Goal: Find specific page/section: Find specific page/section

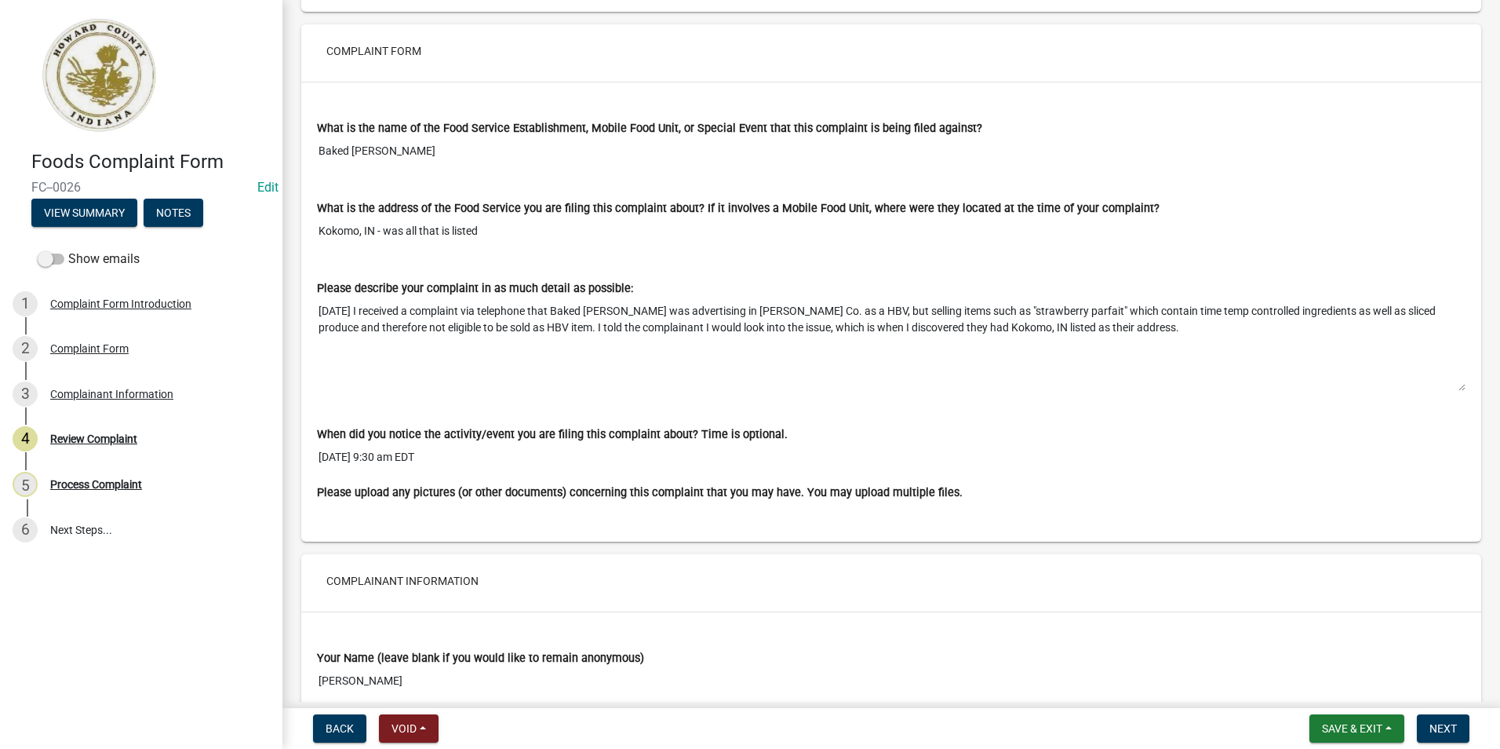
scroll to position [434, 0]
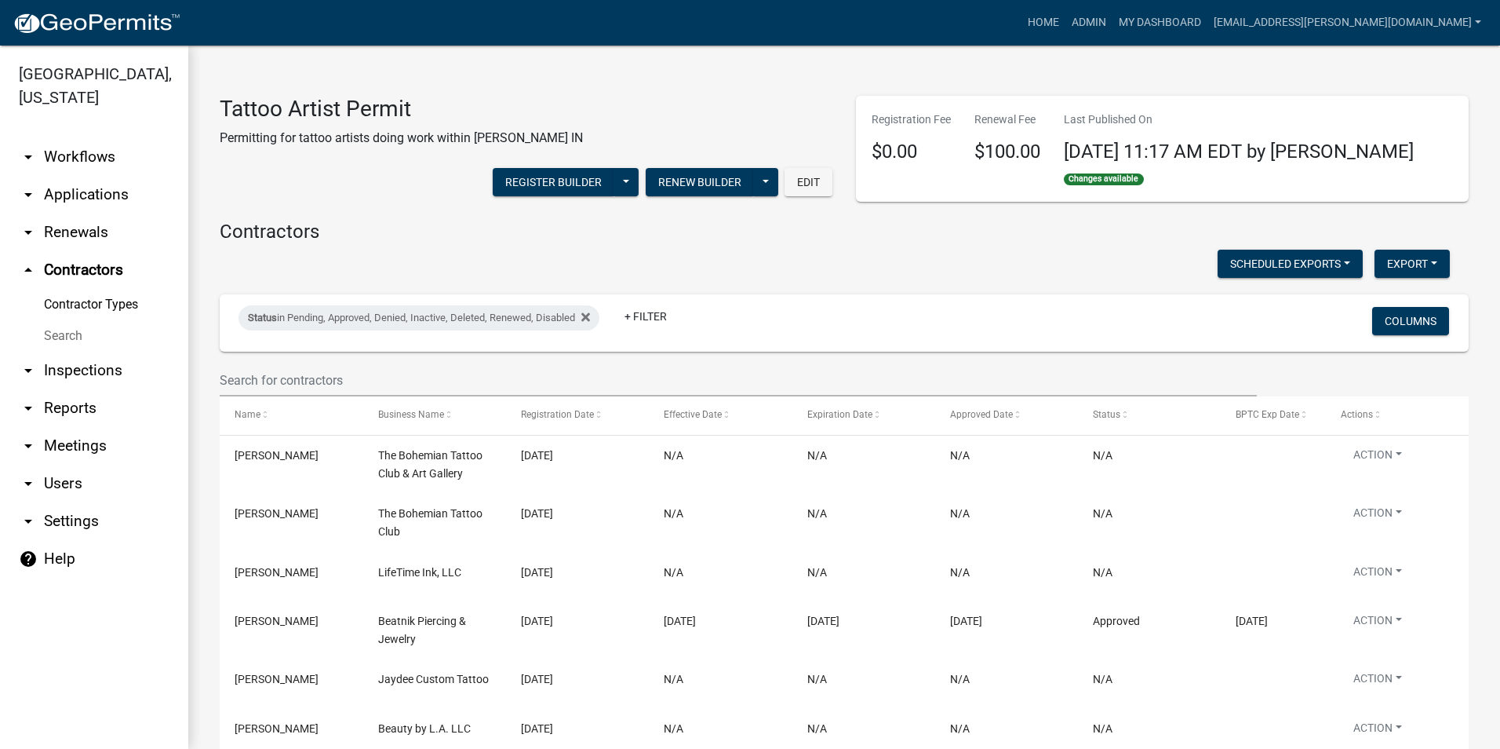
click at [65, 406] on link "arrow_drop_down Reports" at bounding box center [94, 408] width 188 height 38
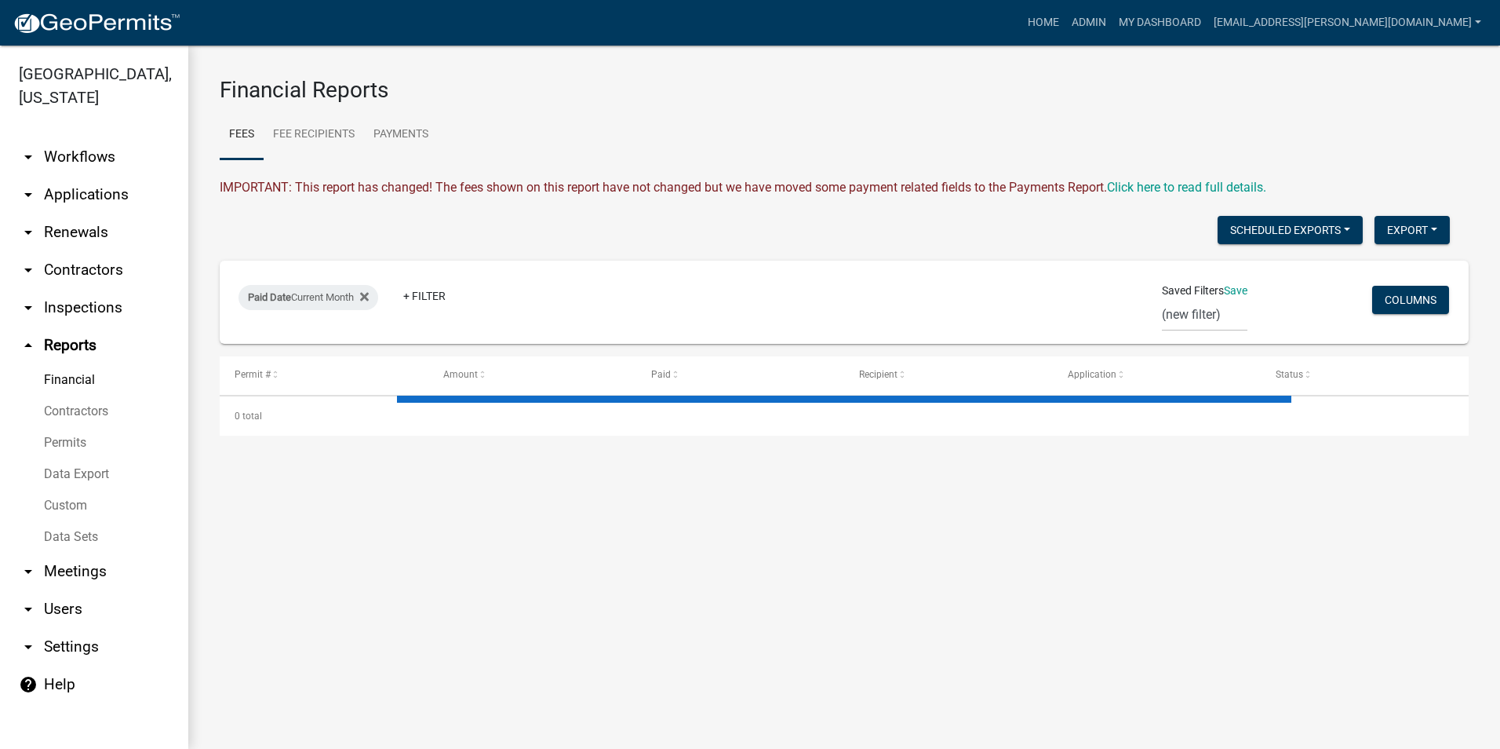
click at [77, 272] on link "arrow_drop_down Contractors" at bounding box center [94, 270] width 188 height 38
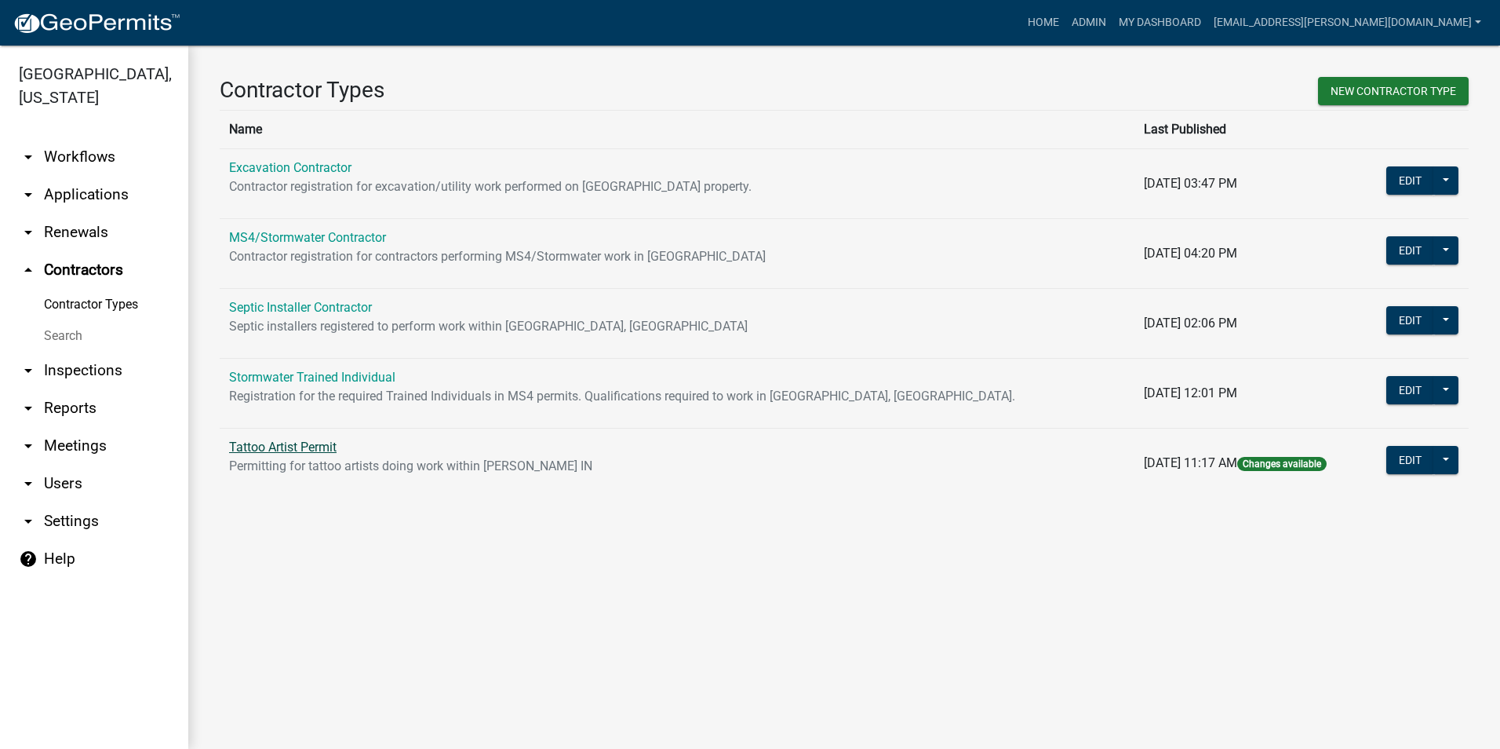
click at [318, 446] on link "Tattoo Artist Permit" at bounding box center [283, 446] width 108 height 15
